Goal: Check status: Check status

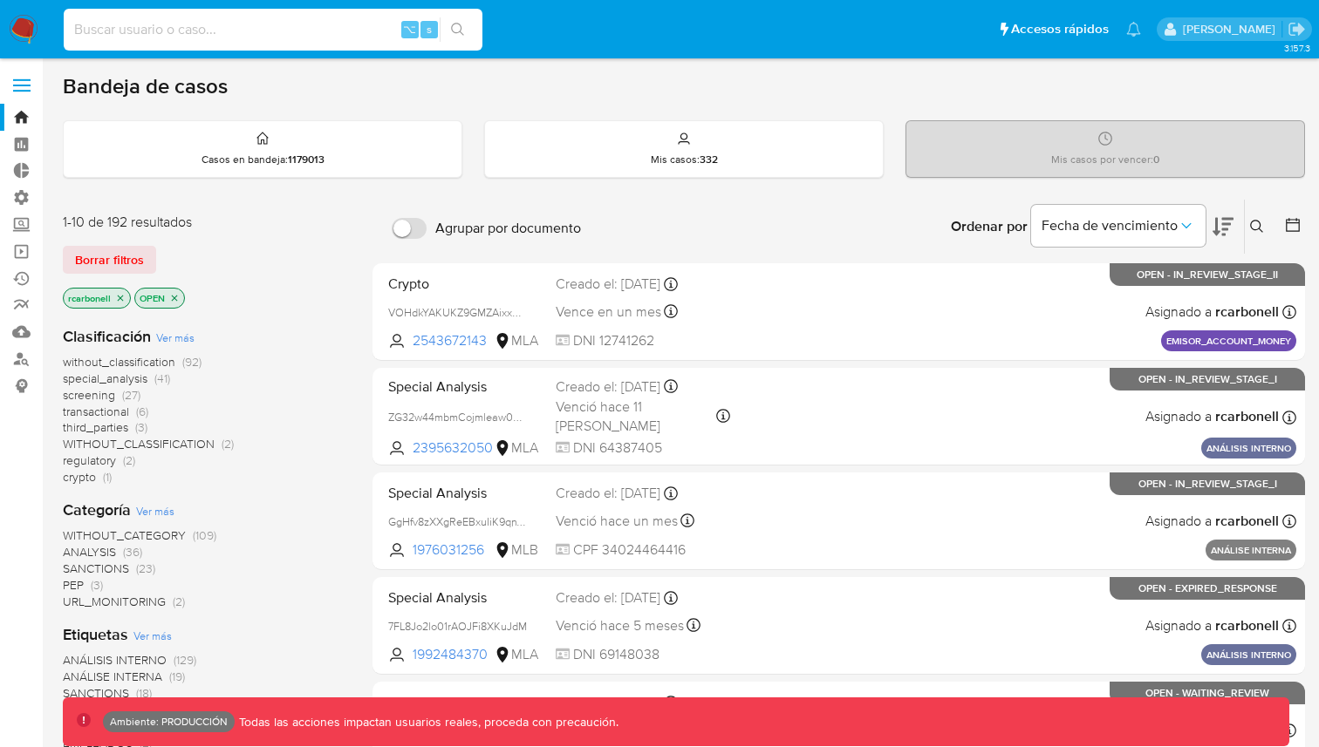
click at [213, 31] on input at bounding box center [273, 29] width 419 height 23
paste input "jPMLeSFTzXIRPDp9iJPhlr53"
type input "jPMLeSFTzXIRPDp9iJPhlr53"
click at [461, 22] on button "search-icon" at bounding box center [458, 29] width 36 height 24
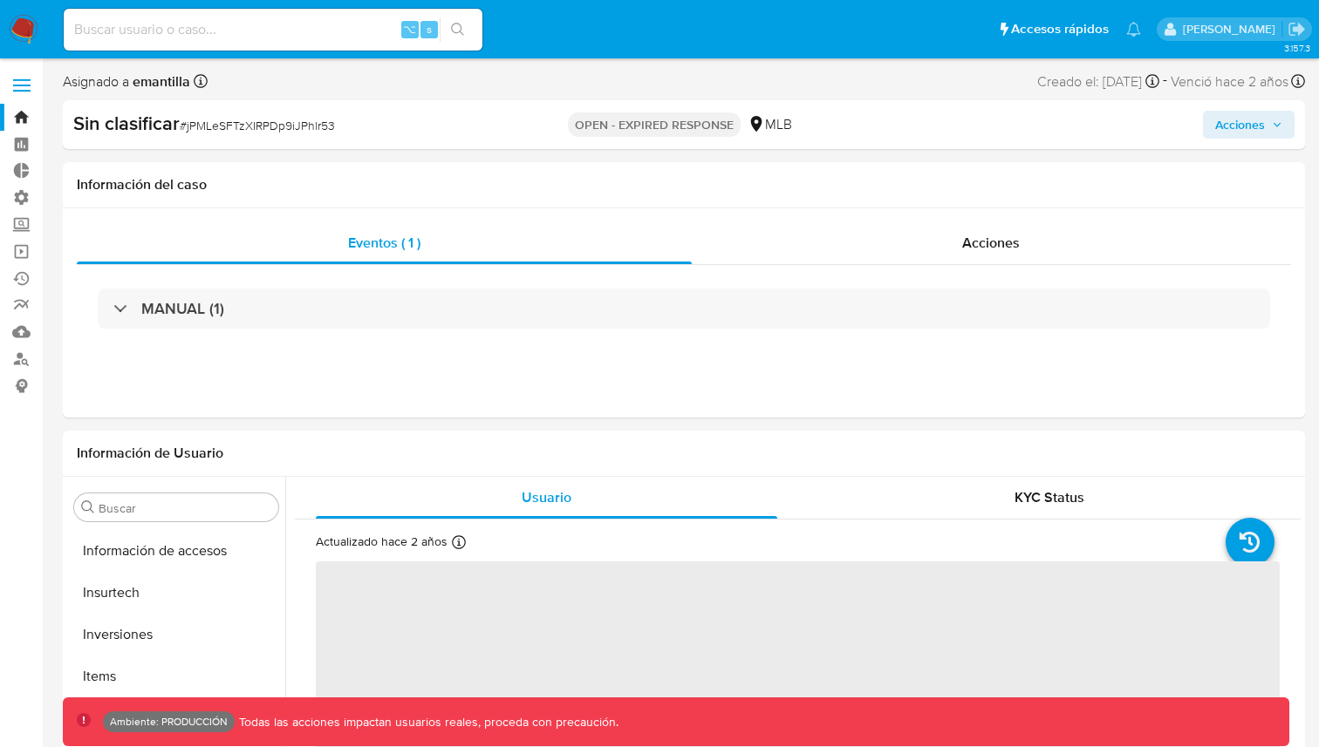
scroll to position [821, 0]
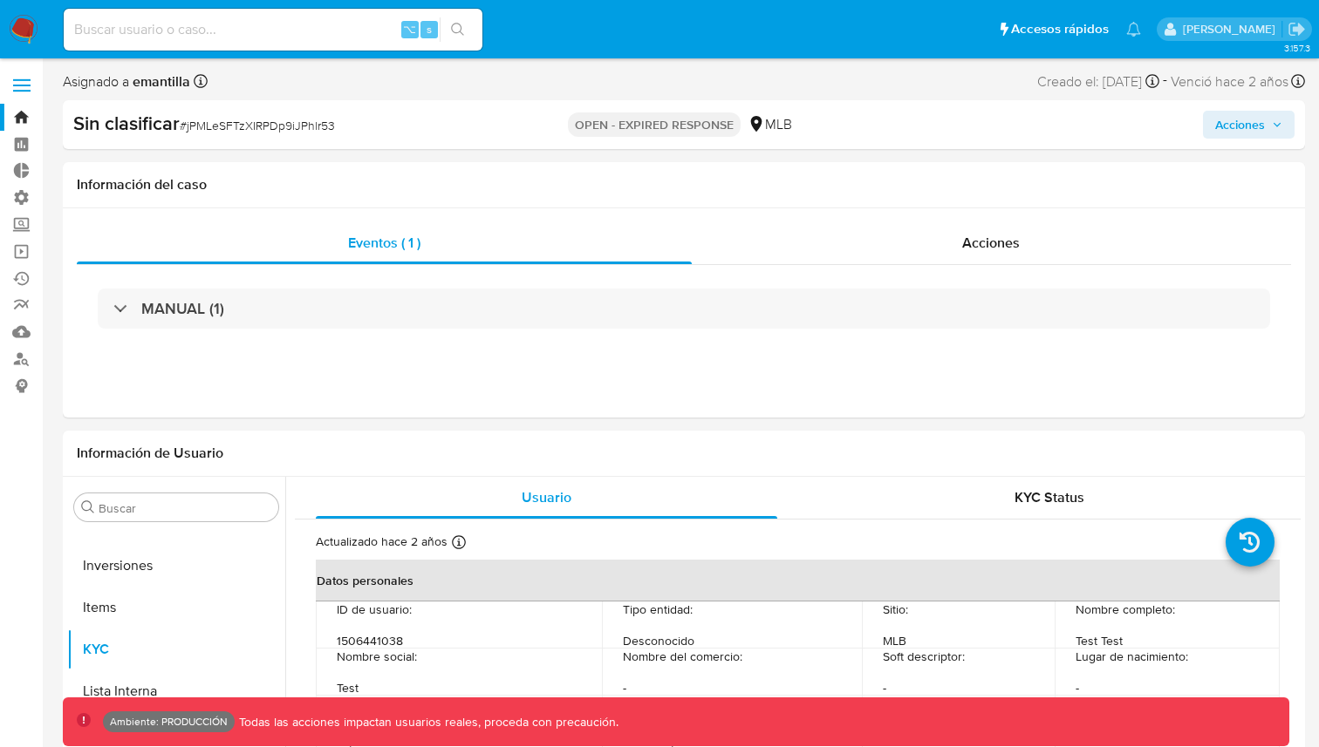
select select "10"
